Goal: Information Seeking & Learning: Learn about a topic

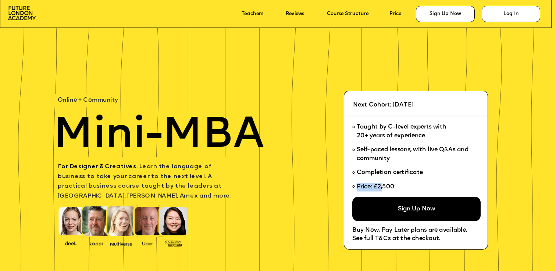
drag, startPoint x: 397, startPoint y: 186, endPoint x: 384, endPoint y: 186, distance: 13.6
click at [384, 186] on li "Price: £2,500" at bounding box center [413, 188] width 123 height 17
click at [401, 186] on li "Price: £2,500" at bounding box center [413, 188] width 123 height 17
click at [400, 186] on li "Price: £2,500" at bounding box center [413, 188] width 123 height 17
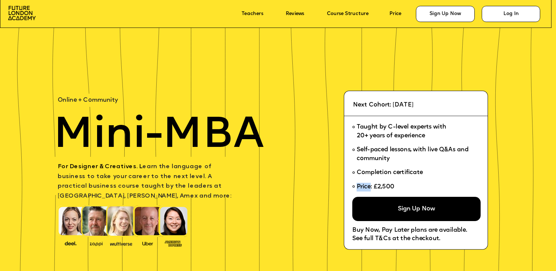
click at [400, 186] on li "Price: £2,500" at bounding box center [413, 188] width 123 height 17
copy span "Price: £2,500"
click at [407, 145] on li "Self-paced lessons, with live Q&As and community" at bounding box center [413, 154] width 123 height 23
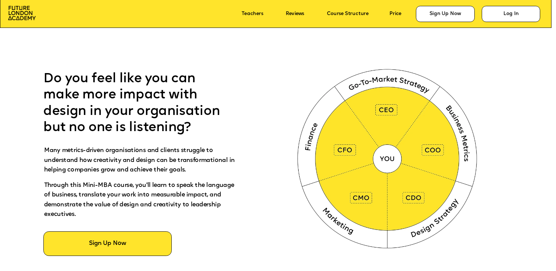
scroll to position [353, 0]
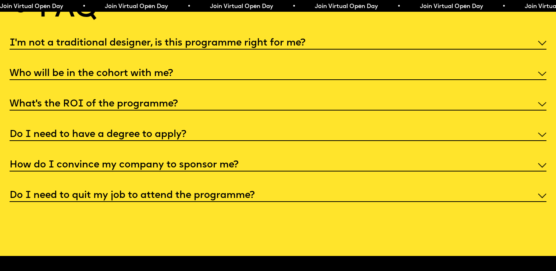
scroll to position [2913, 0]
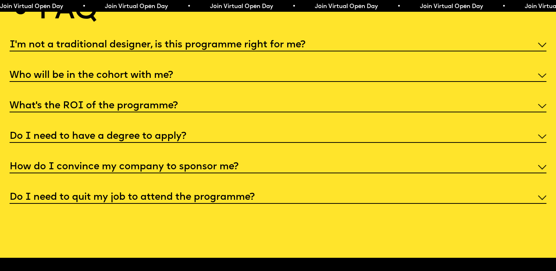
click at [250, 42] on h5 "I'm not a traditional designer, is this programme right for me?" at bounding box center [158, 45] width 296 height 7
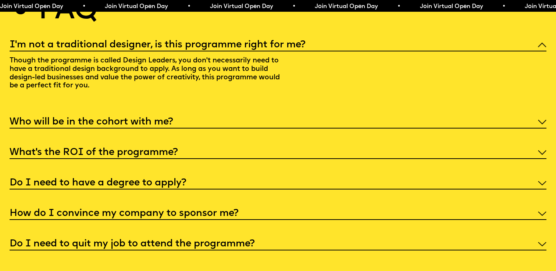
click at [242, 119] on div "Who will be in the cohort with me?" at bounding box center [278, 122] width 537 height 14
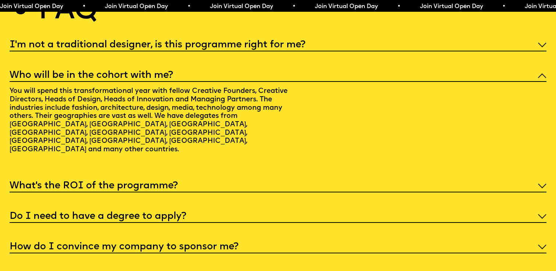
click at [229, 179] on div "What’s the ROI of the programme?" at bounding box center [278, 186] width 537 height 14
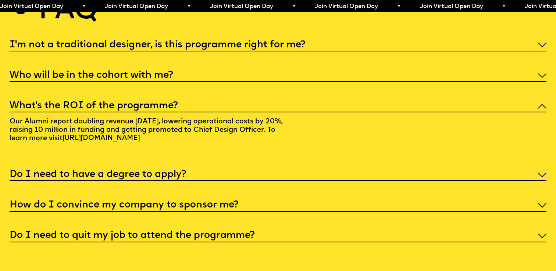
click at [229, 174] on div "Do I need to have a degree to apply?" at bounding box center [278, 175] width 537 height 14
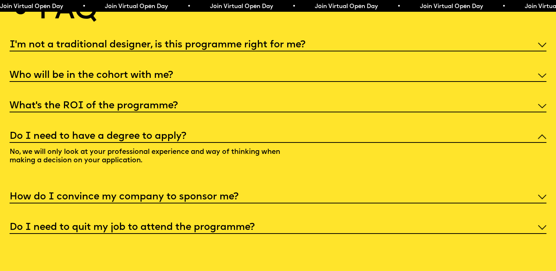
click at [228, 190] on div "How do I convince my company to sponsor me?" at bounding box center [278, 197] width 537 height 14
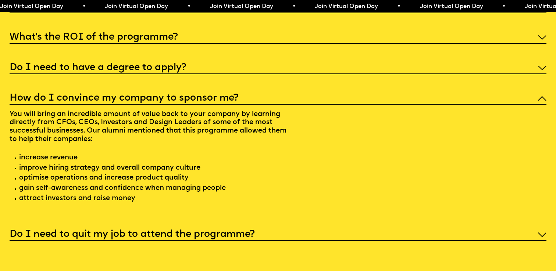
scroll to position [2984, 0]
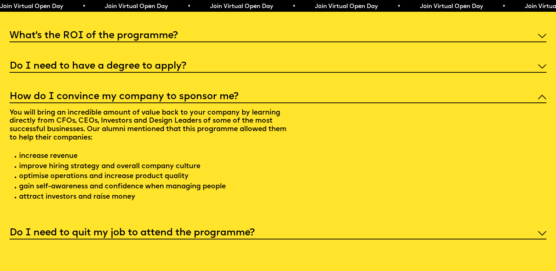
click at [218, 230] on h5 "Do I need to quit my job to attend the programme?" at bounding box center [132, 233] width 245 height 7
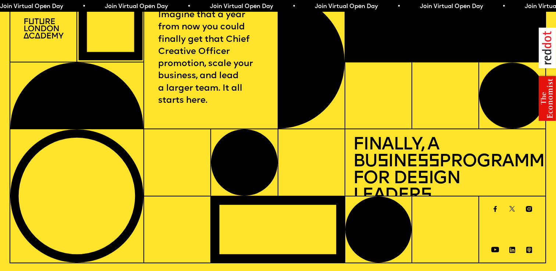
scroll to position [0, 0]
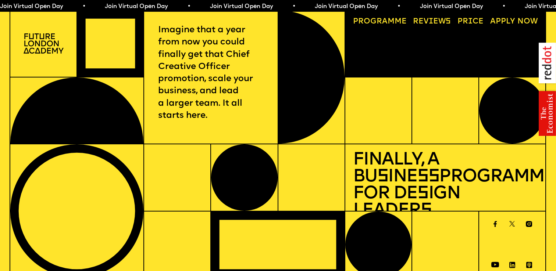
click at [427, 22] on link "Reviews" at bounding box center [432, 21] width 46 height 15
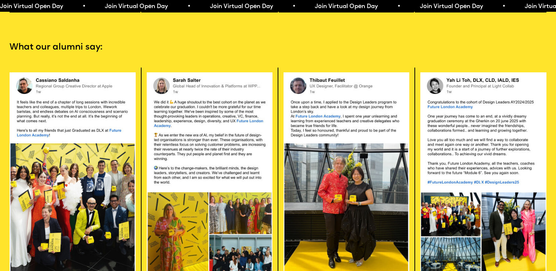
scroll to position [1536, 0]
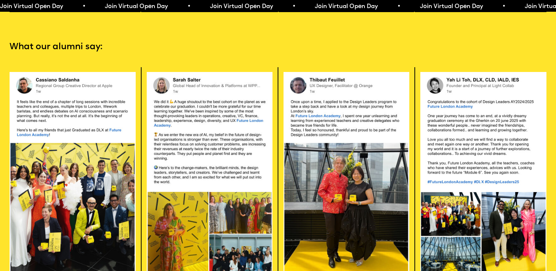
click at [100, 172] on img at bounding box center [73, 178] width 126 height 212
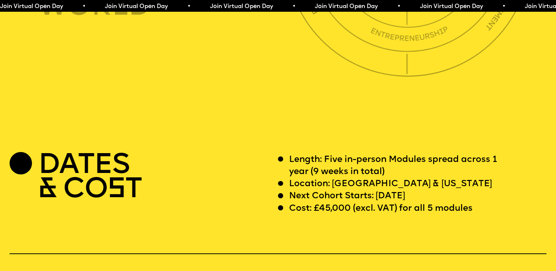
scroll to position [2162, 0]
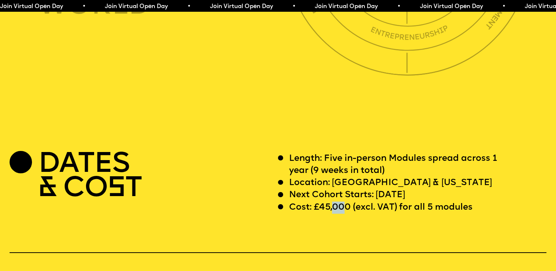
drag, startPoint x: 346, startPoint y: 193, endPoint x: 332, endPoint y: 193, distance: 14.0
click at [332, 202] on p "Cost: £45,000 (excl. VAT) for all 5 modules" at bounding box center [380, 208] width 183 height 12
drag, startPoint x: 349, startPoint y: 194, endPoint x: 315, endPoint y: 193, distance: 33.8
click at [315, 202] on p "Cost: £45,000 (excl. VAT) for all 5 modules" at bounding box center [380, 208] width 183 height 12
copy p "£45,000"
